Goal: Navigation & Orientation: Understand site structure

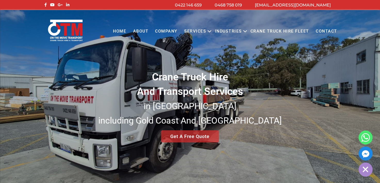
click at [118, 31] on link "Home" at bounding box center [120, 31] width 20 height 14
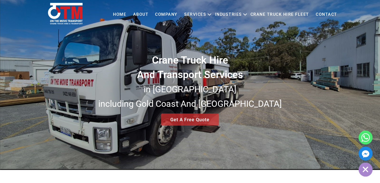
scroll to position [26, 0]
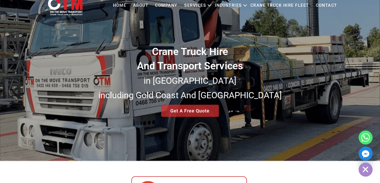
click at [247, 5] on icon "Primary menu" at bounding box center [245, 5] width 6 height 6
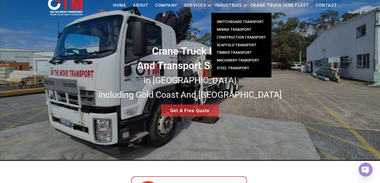
click at [237, 51] on link "Timber Transport" at bounding box center [242, 53] width 60 height 8
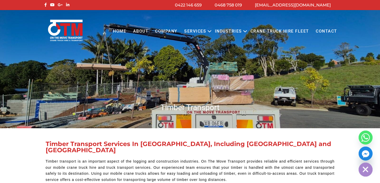
click at [121, 31] on link "Home" at bounding box center [120, 31] width 20 height 14
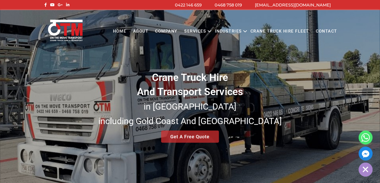
click at [138, 32] on link "About" at bounding box center [141, 31] width 22 height 14
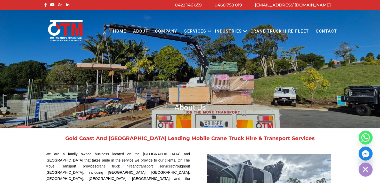
click at [144, 32] on link "About" at bounding box center [141, 31] width 22 height 14
click at [165, 31] on link "COMPANY" at bounding box center [166, 31] width 29 height 14
